Goal: Find specific page/section: Find specific page/section

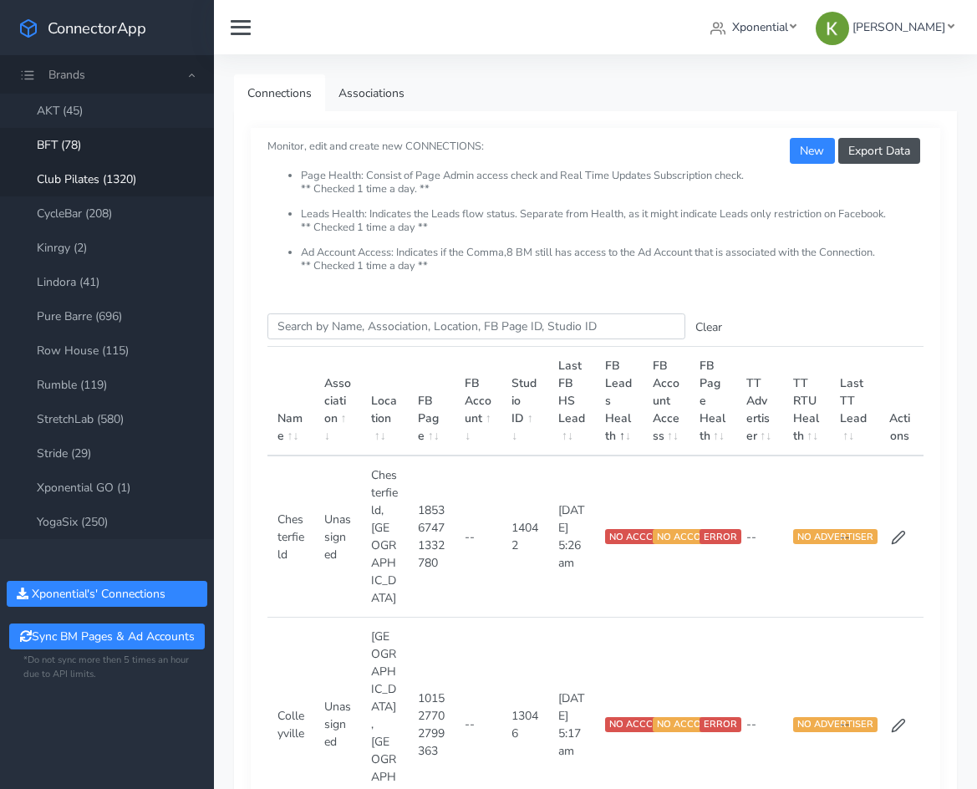
click at [62, 168] on link "Club Pilates (1320)" at bounding box center [107, 179] width 214 height 34
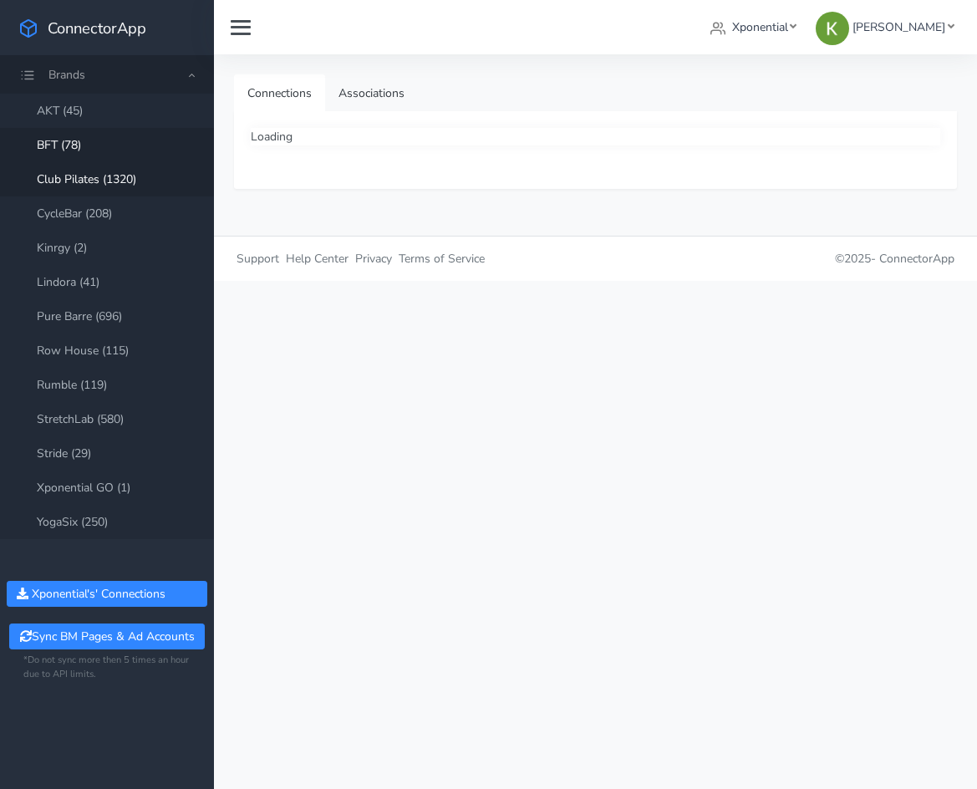
click at [79, 135] on link "BFT (78)" at bounding box center [107, 145] width 214 height 34
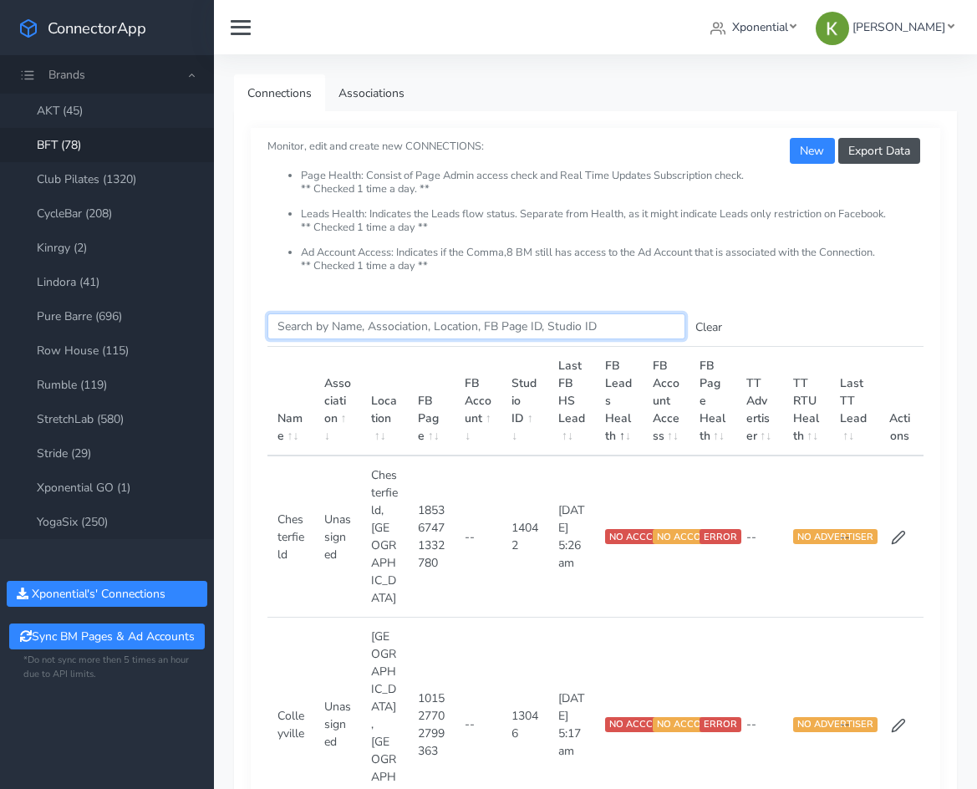
click at [391, 314] on input "Search this table" at bounding box center [476, 326] width 418 height 26
paste input "148032107"
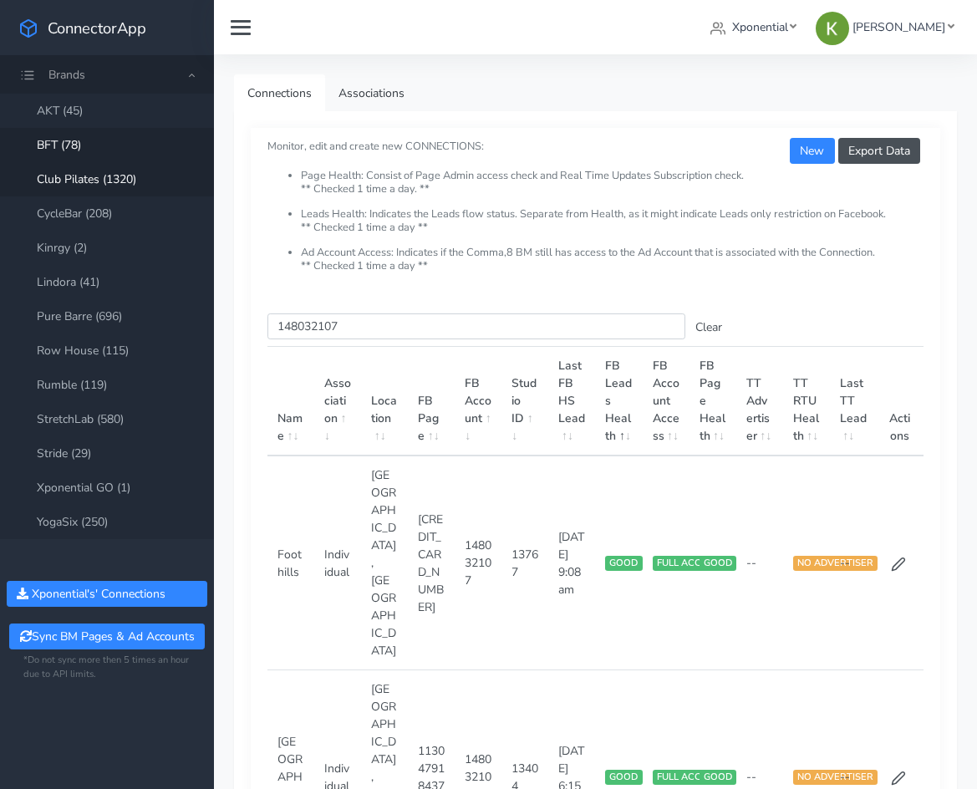
click at [152, 191] on link "Club Pilates (1320)" at bounding box center [107, 179] width 214 height 34
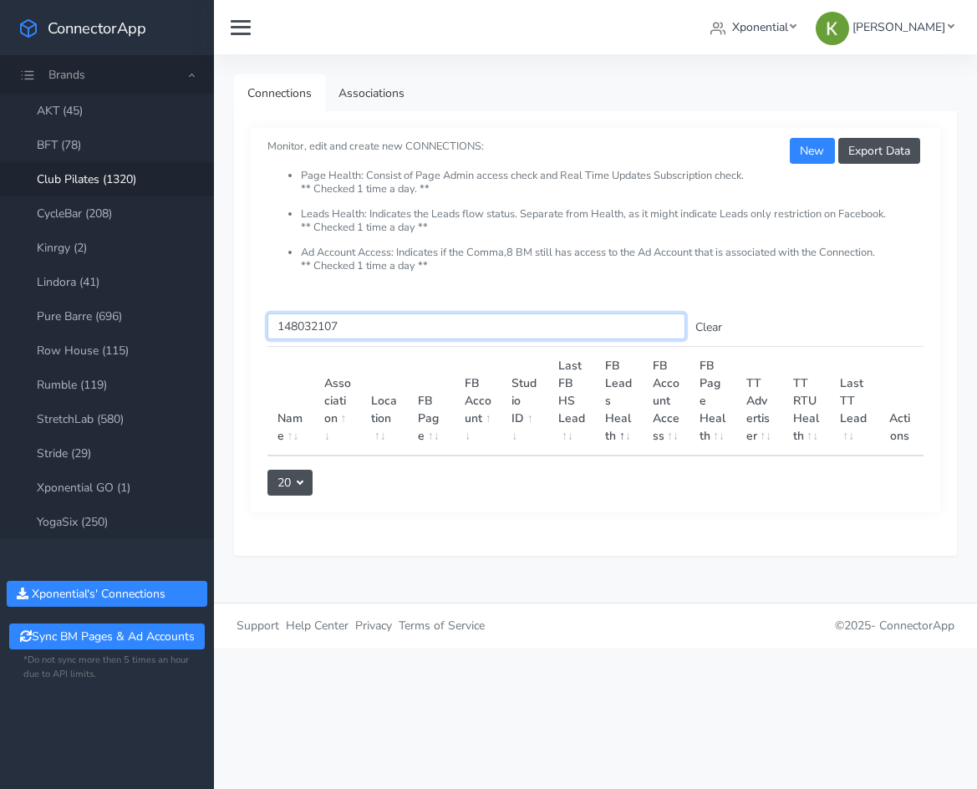
click at [322, 337] on input "148032107" at bounding box center [476, 326] width 418 height 26
paste input "544315503590981"
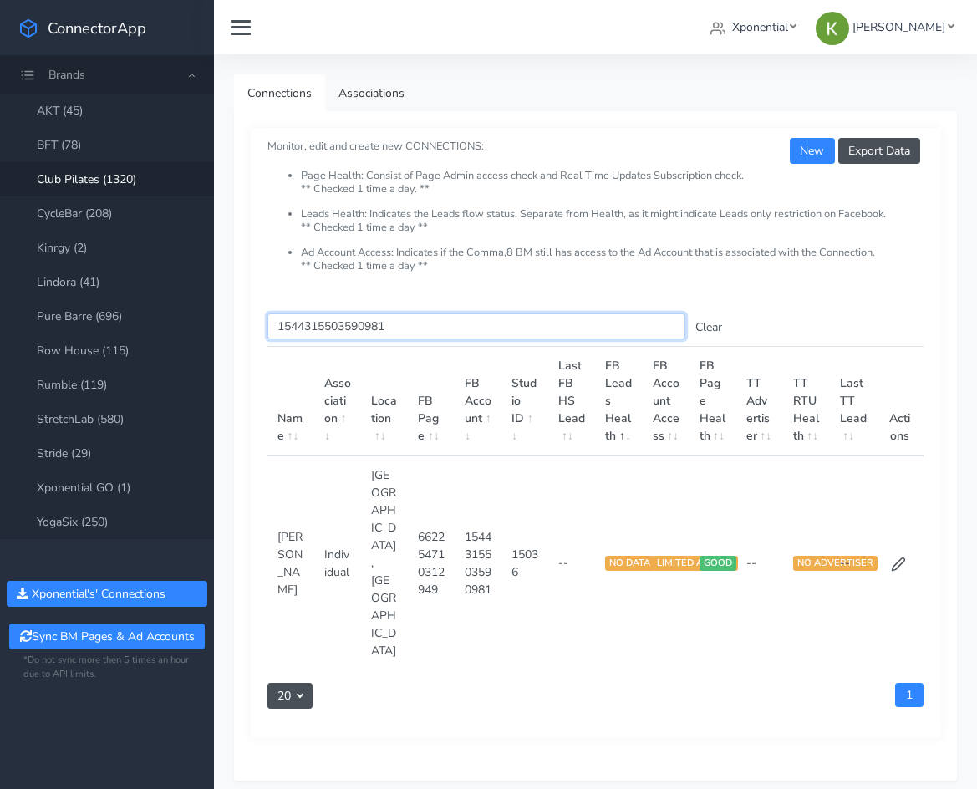
type input "1544315503590981"
